Goal: Information Seeking & Learning: Understand process/instructions

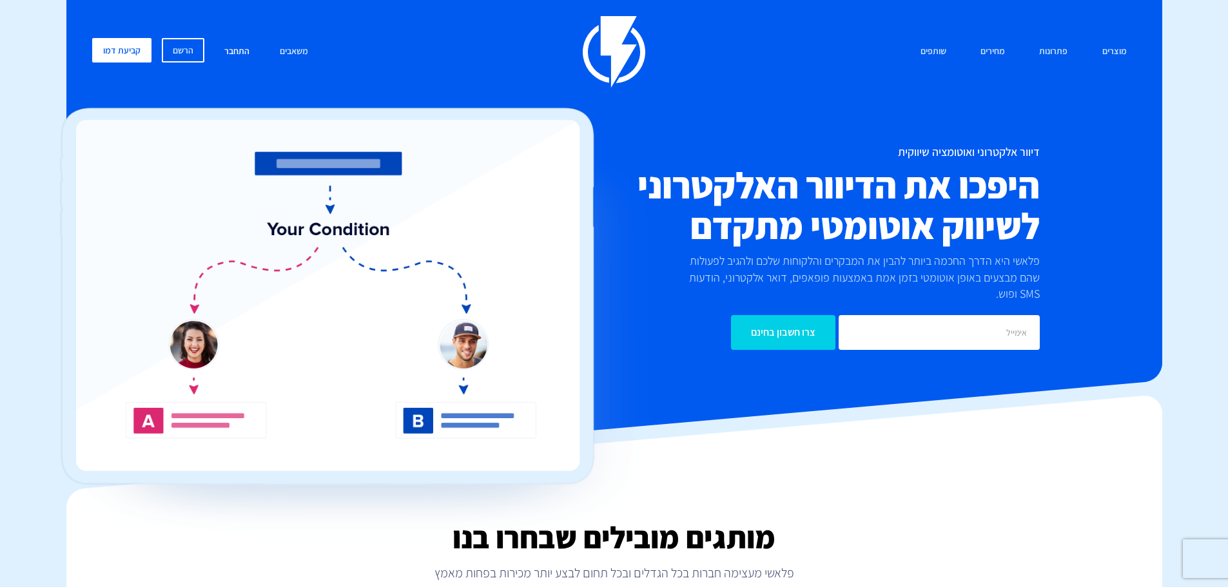
click at [235, 48] on link "התחבר" at bounding box center [237, 52] width 44 height 28
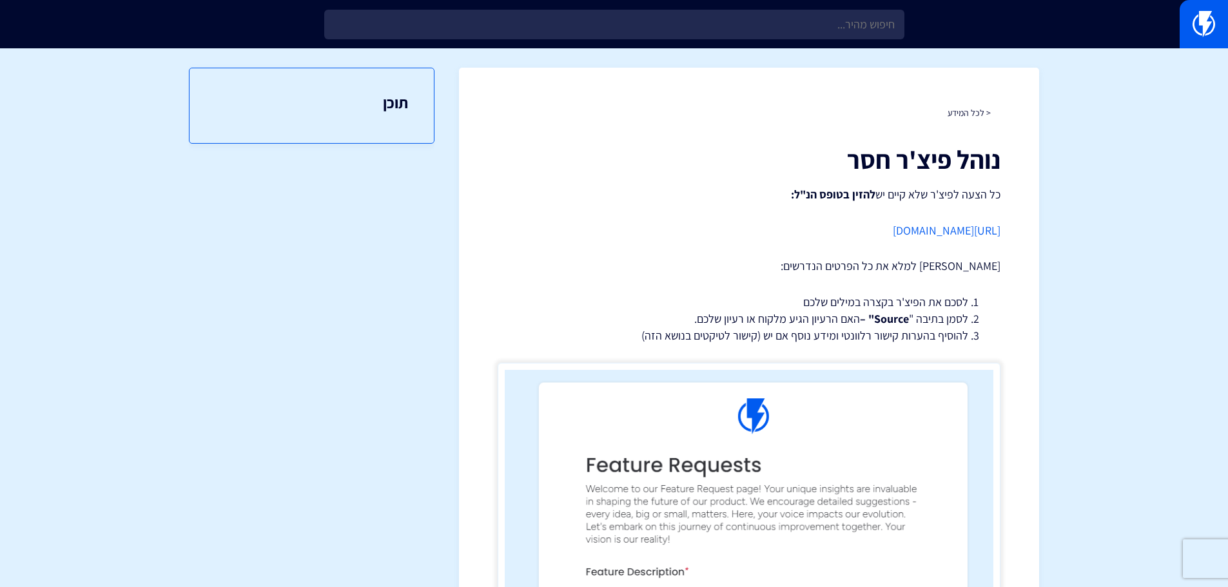
click at [951, 229] on link "[URL][DOMAIN_NAME]" at bounding box center [947, 230] width 108 height 15
